Goal: Navigation & Orientation: Understand site structure

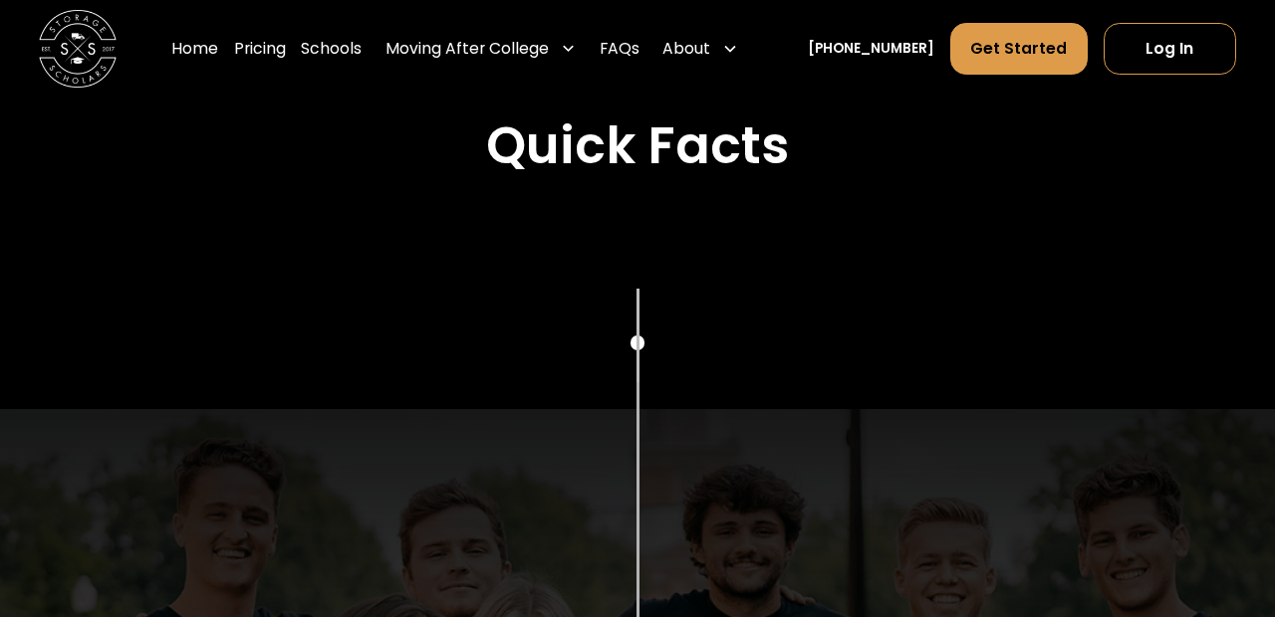
scroll to position [671, 0]
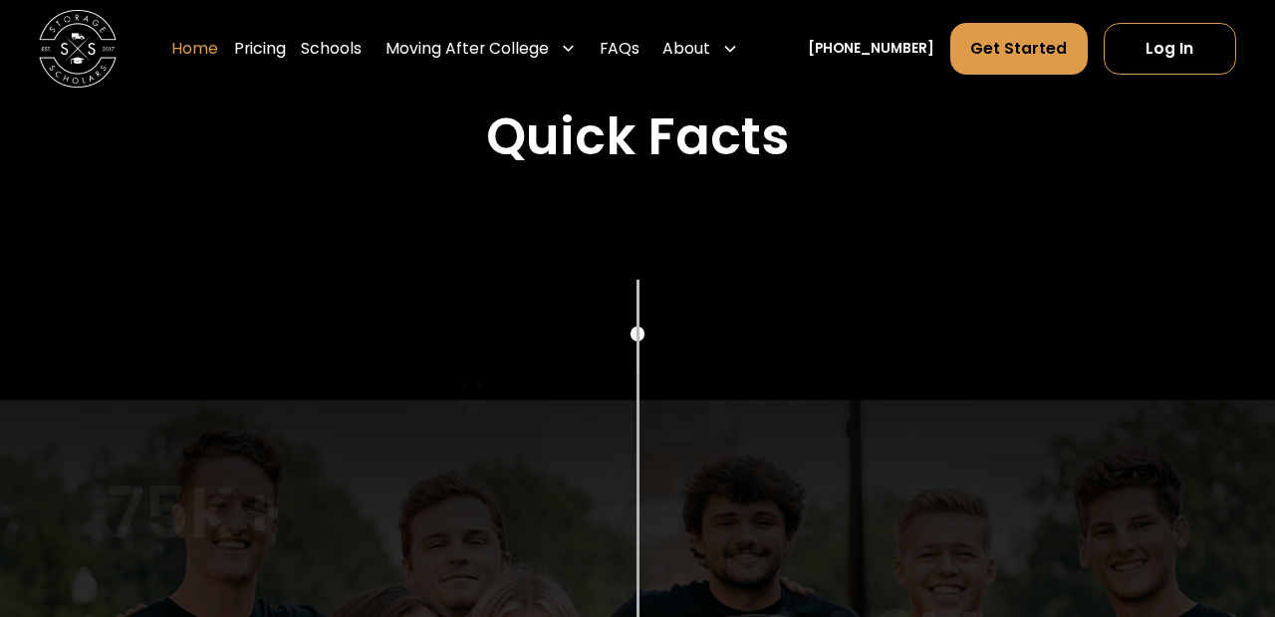
click at [218, 27] on link "Home" at bounding box center [194, 49] width 47 height 55
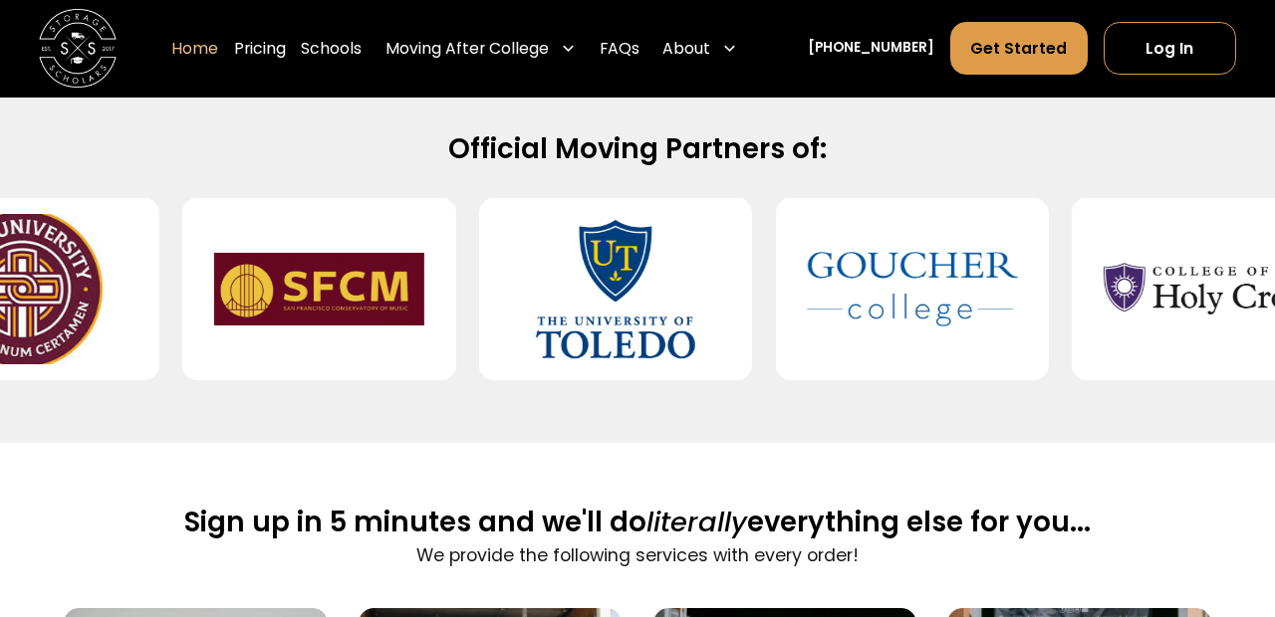
scroll to position [789, 0]
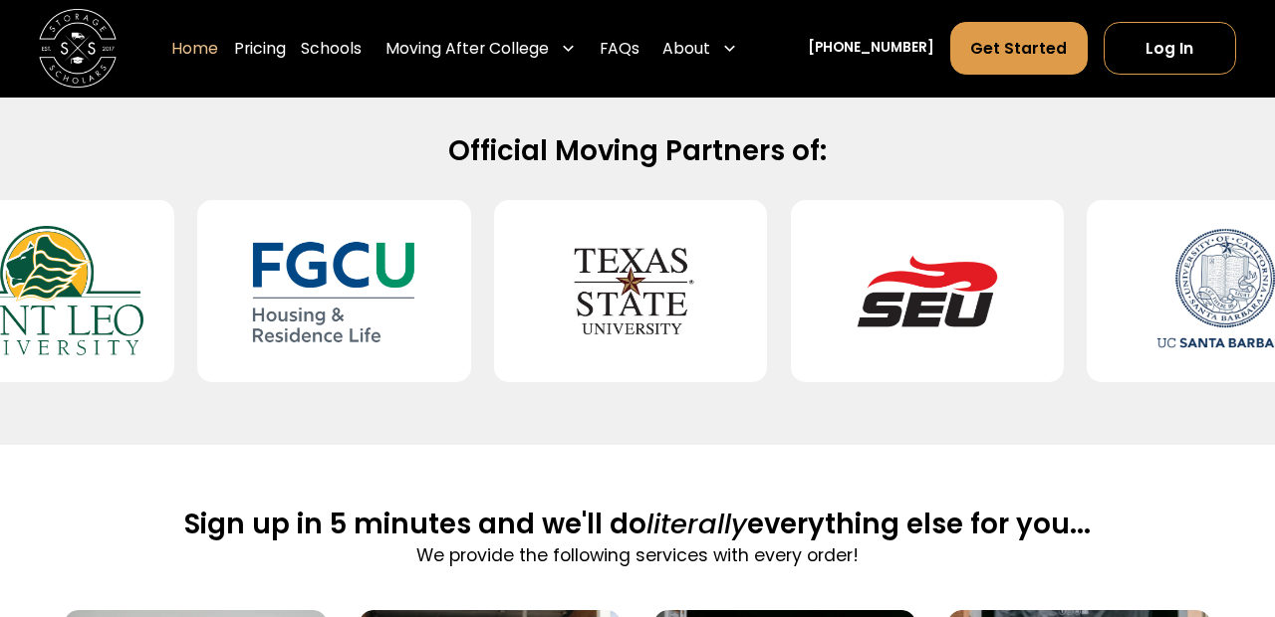
click at [218, 67] on link "Home" at bounding box center [194, 49] width 47 height 55
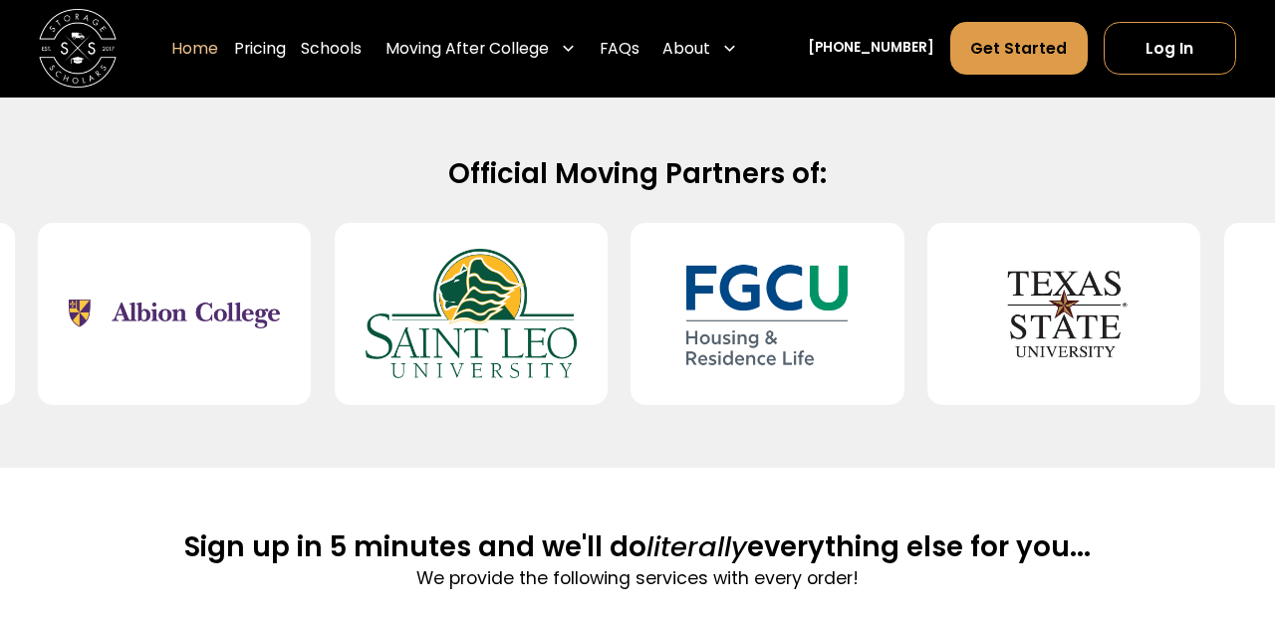
scroll to position [821, 0]
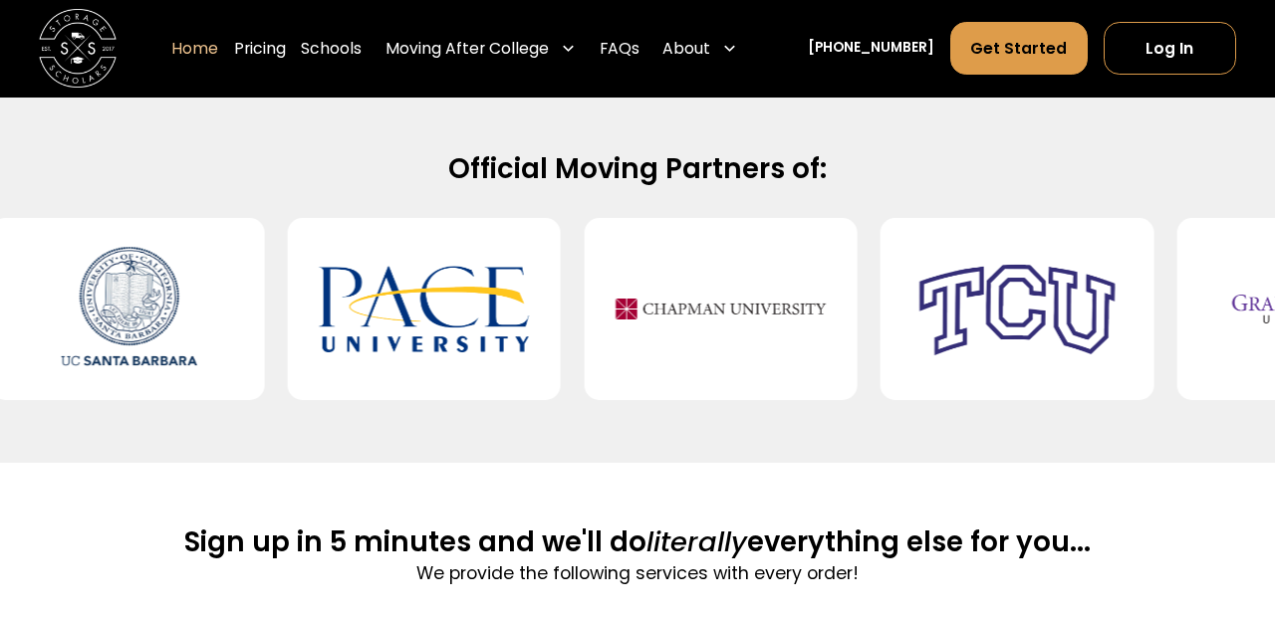
click at [375, 203] on div "Official Moving Partners of:" at bounding box center [637, 275] width 1275 height 249
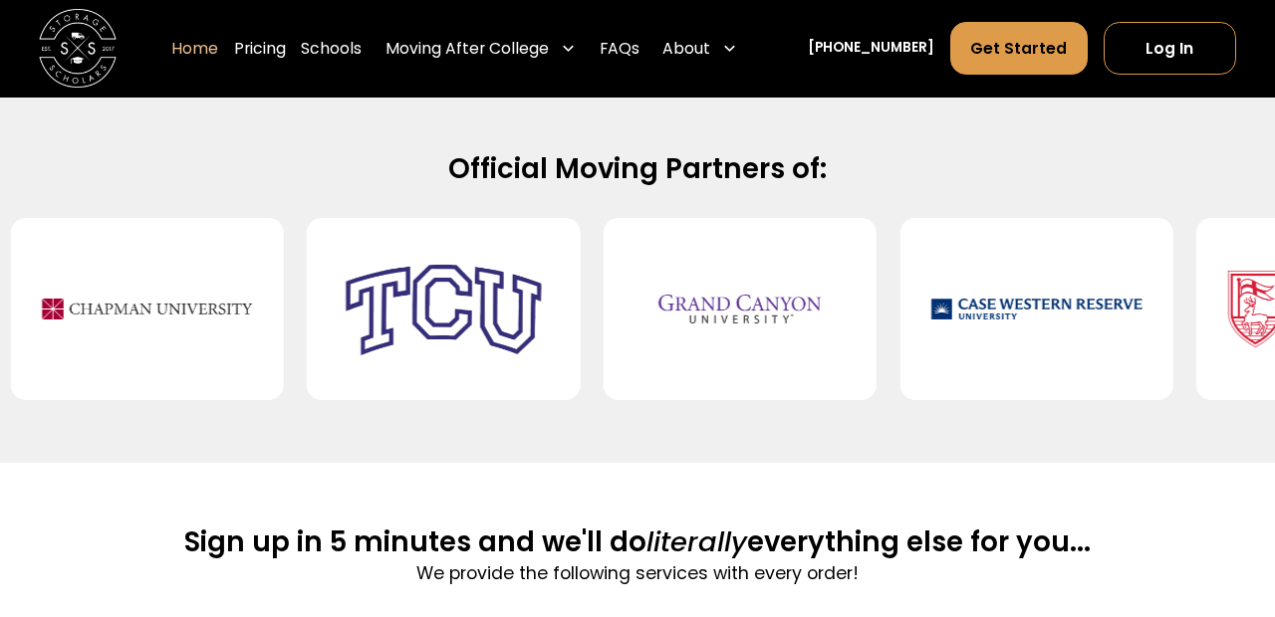
scroll to position [1418, 0]
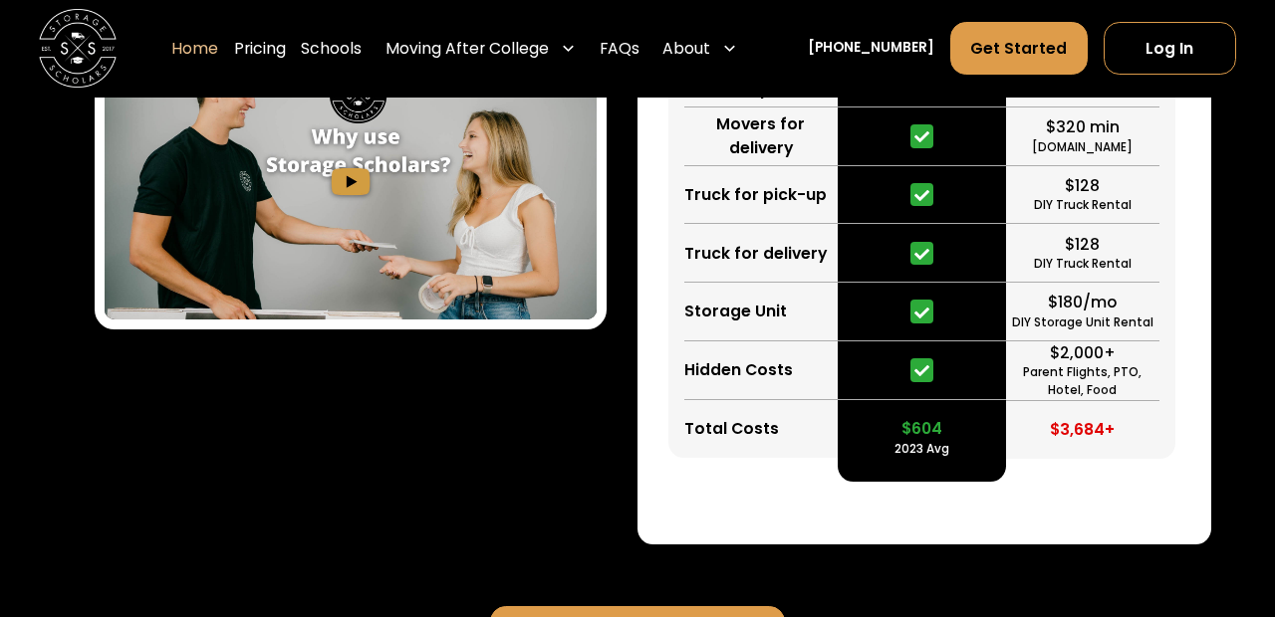
scroll to position [3842, 0]
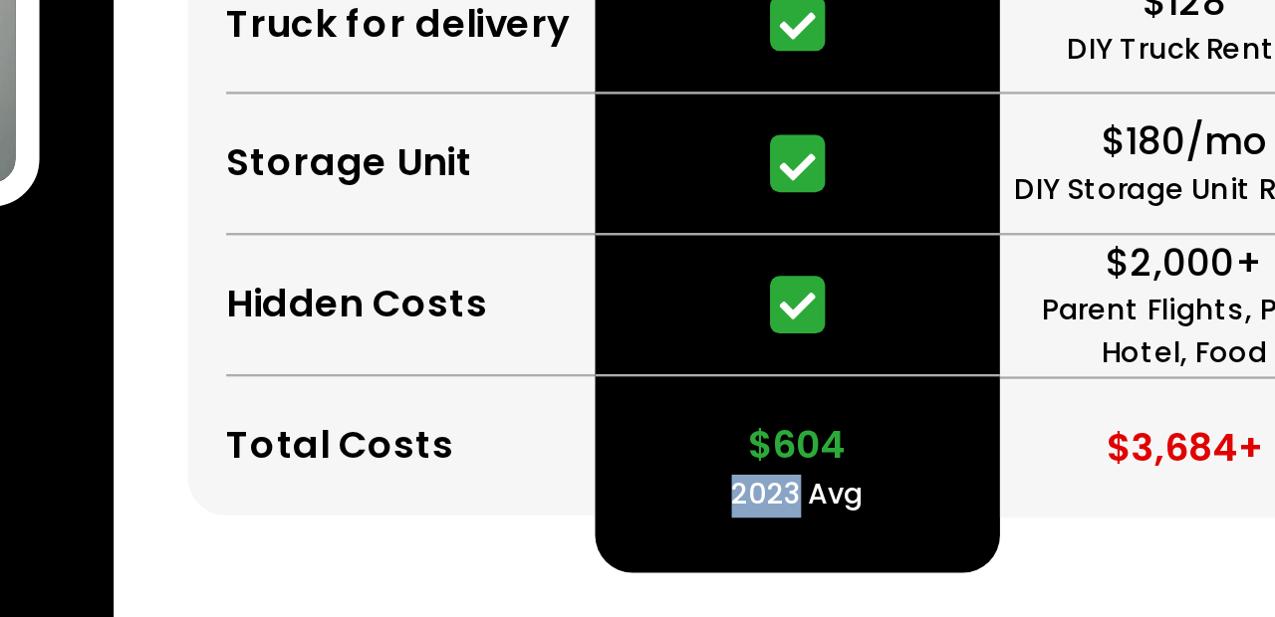
drag, startPoint x: 920, startPoint y: 459, endPoint x: 888, endPoint y: 462, distance: 32.0
click at [888, 462] on div "$604 2023 Avg" at bounding box center [922, 438] width 168 height 59
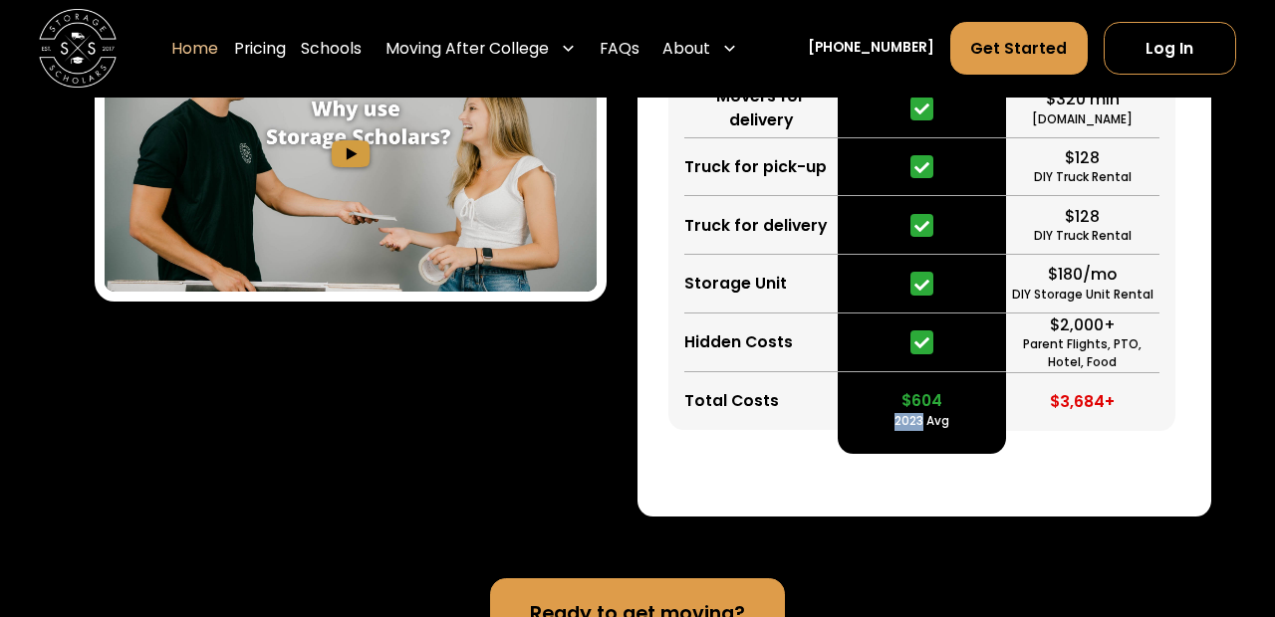
scroll to position [3752, 0]
